Goal: Register for event/course

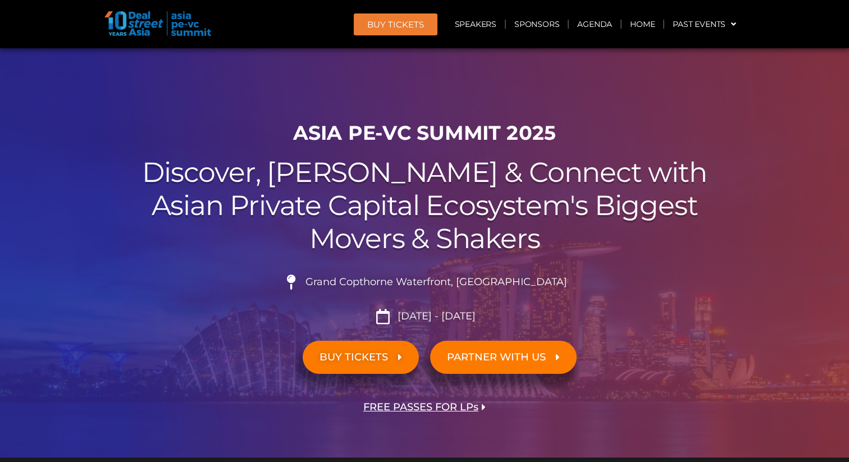
click at [356, 358] on span "BUY TICKETS" at bounding box center [353, 357] width 68 height 11
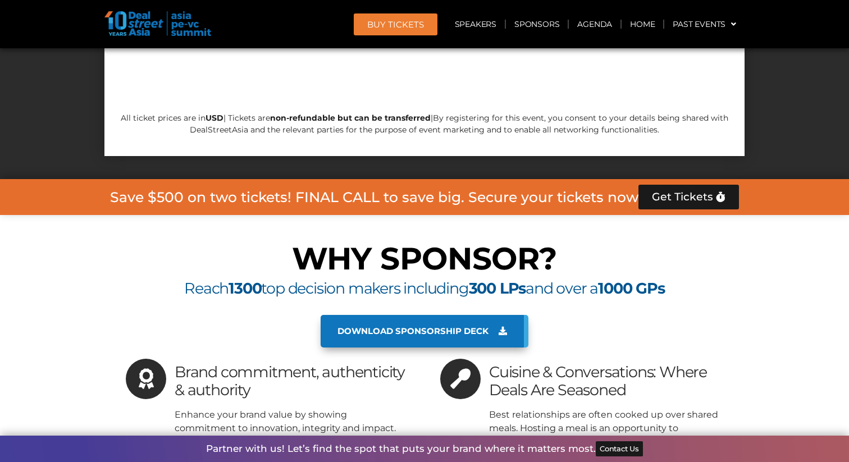
scroll to position [10689, 0]
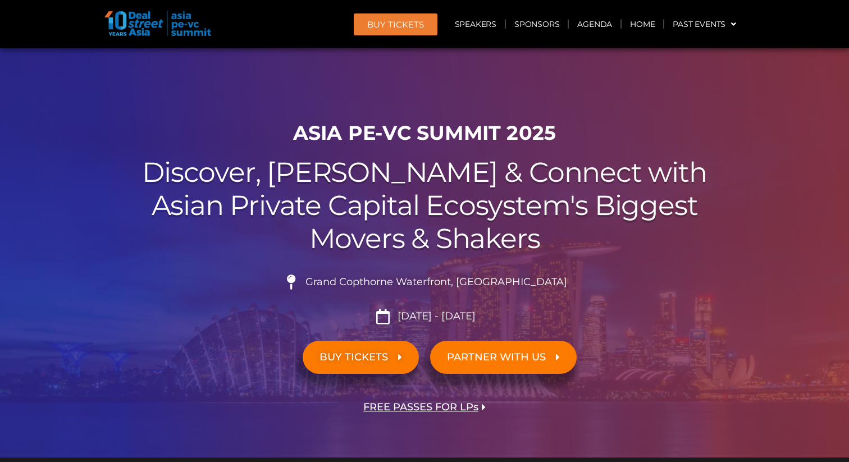
click at [406, 402] on span "FREE PASSES FOR LPs" at bounding box center [420, 407] width 115 height 11
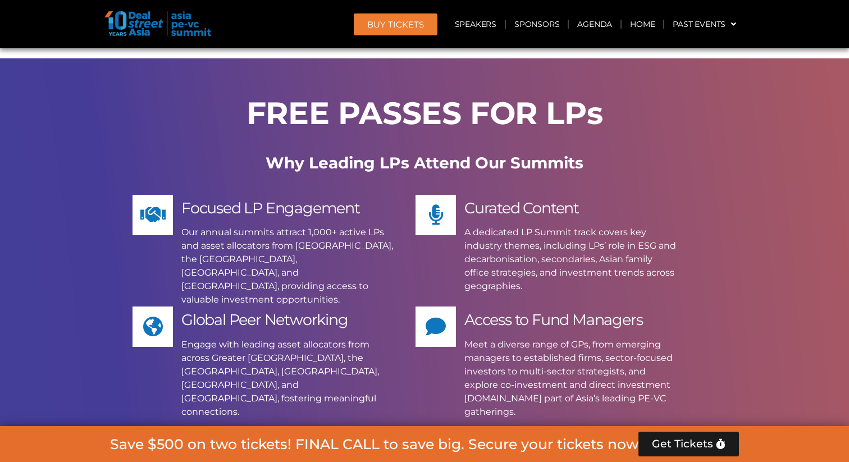
scroll to position [8782, 0]
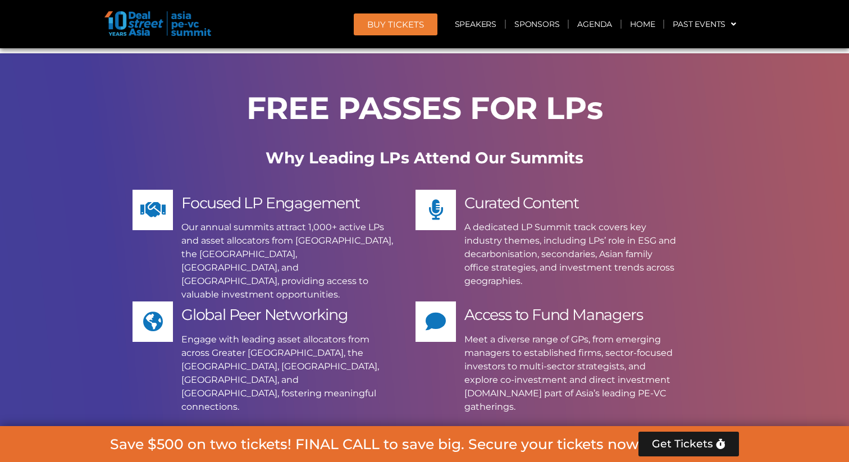
click at [415, 453] on span "Apply Now" at bounding box center [411, 461] width 103 height 16
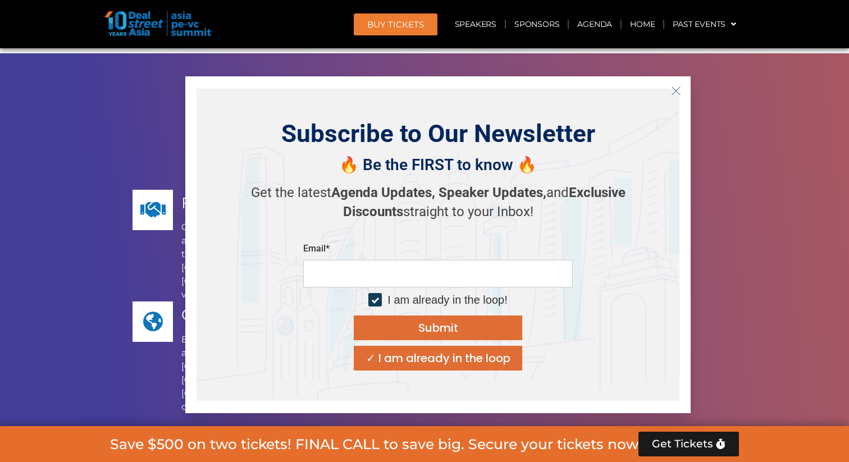
click at [671, 93] on icon "Close" at bounding box center [676, 91] width 10 height 10
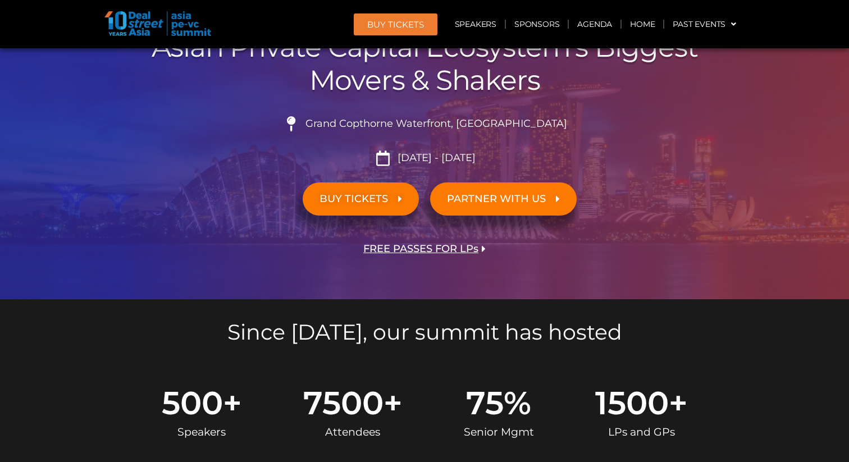
scroll to position [155, 0]
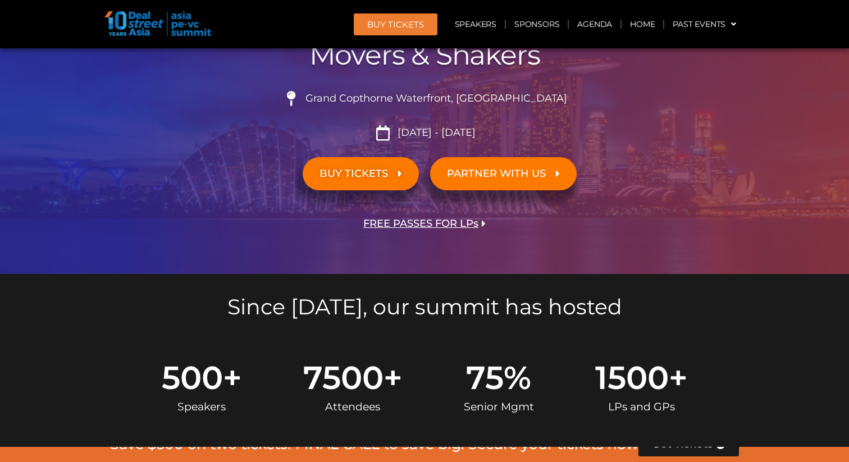
click at [367, 185] on link "BUY TICKETS" at bounding box center [361, 173] width 116 height 33
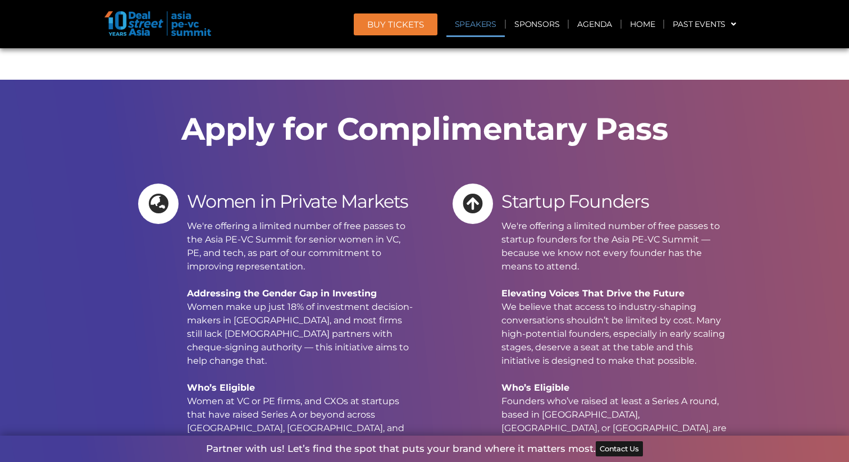
scroll to position [11146, 0]
